Goal: Task Accomplishment & Management: Manage account settings

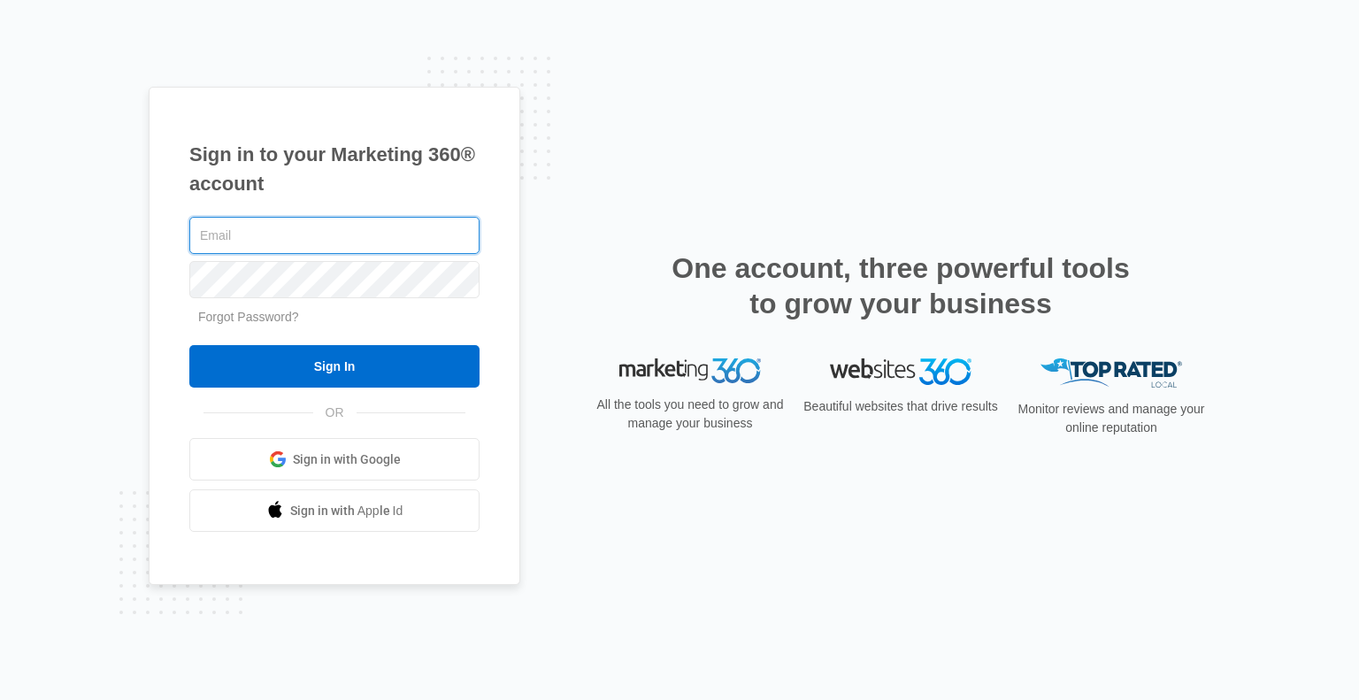
type input "[EMAIL_ADDRESS][DOMAIN_NAME]"
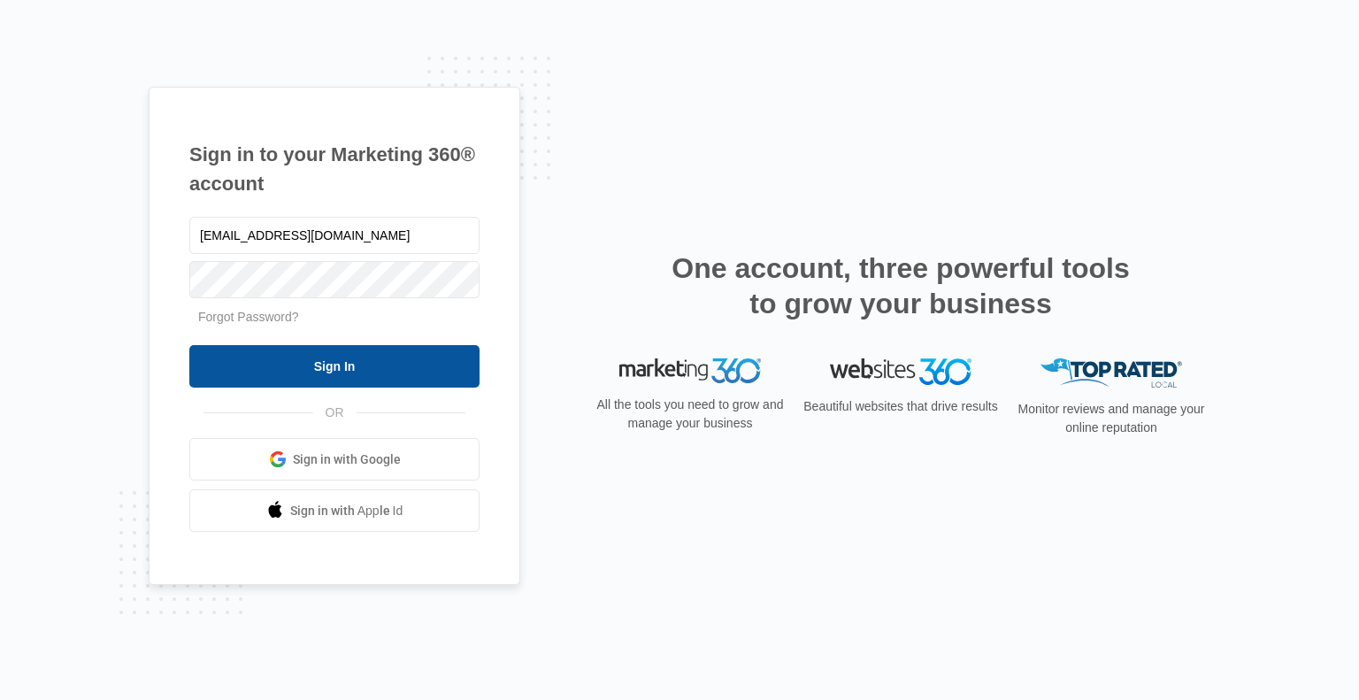
click at [319, 363] on input "Sign In" at bounding box center [334, 366] width 290 height 42
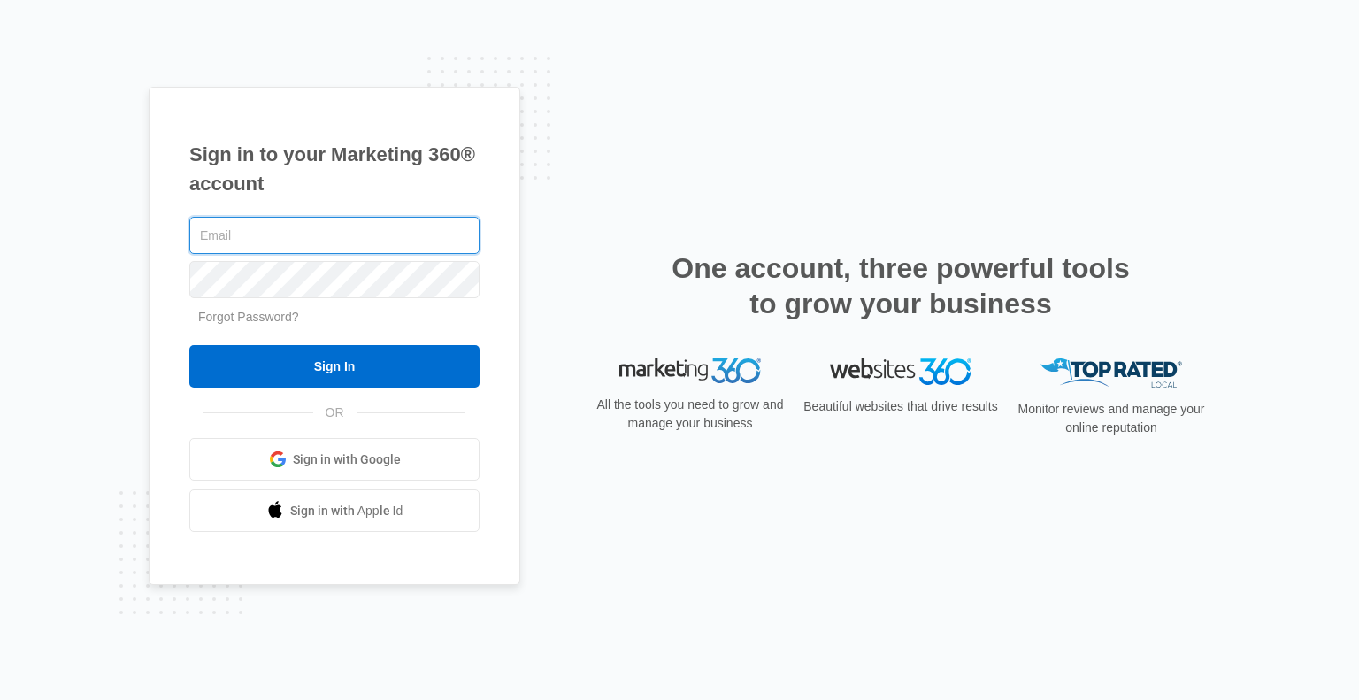
type input "[EMAIL_ADDRESS][DOMAIN_NAME]"
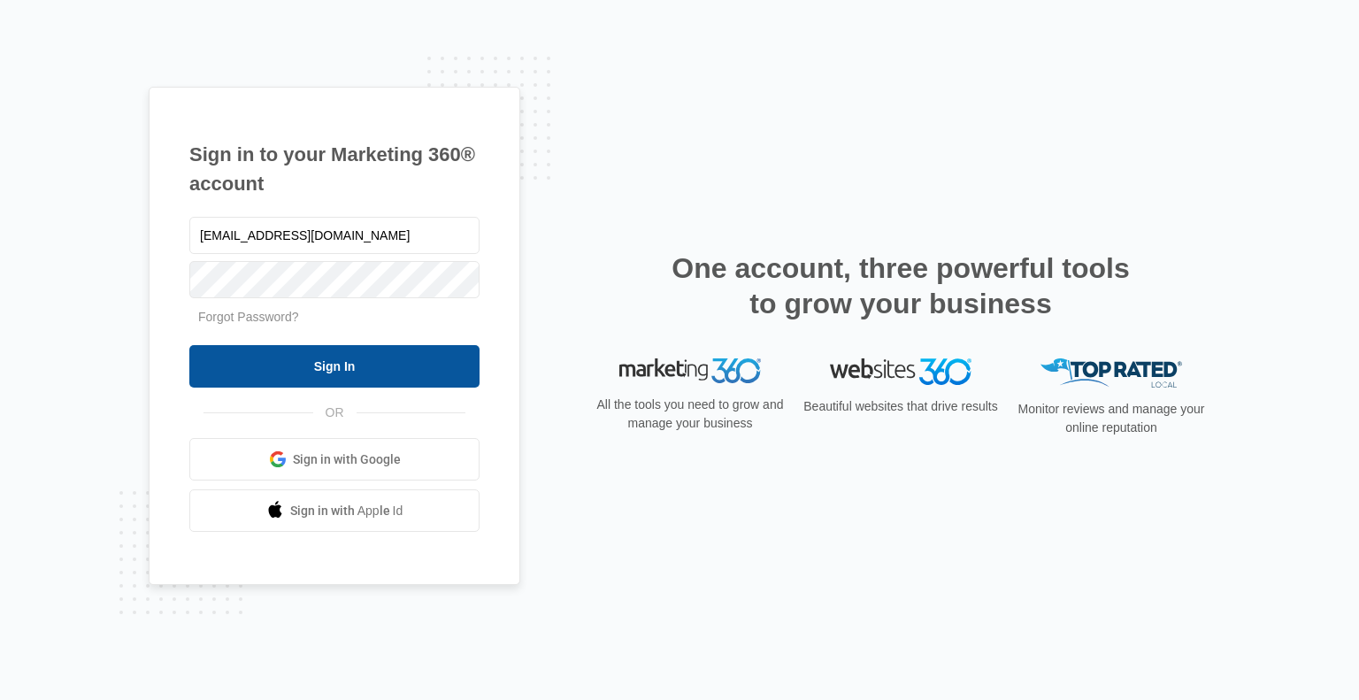
click at [277, 349] on input "Sign In" at bounding box center [334, 366] width 290 height 42
